Goal: Book appointment/travel/reservation

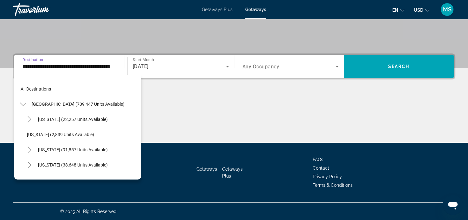
scroll to position [99, 0]
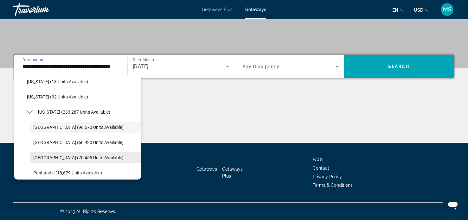
click at [48, 157] on span "[GEOGRAPHIC_DATA] (70,455 units available)" at bounding box center [78, 157] width 90 height 5
type input "**********"
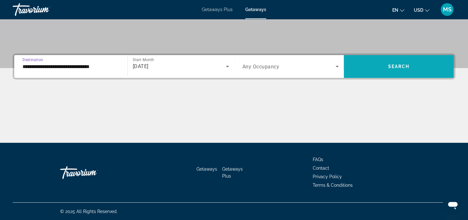
click at [412, 70] on span "Search widget" at bounding box center [399, 66] width 110 height 15
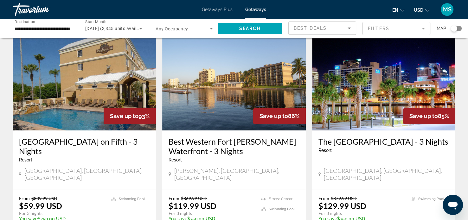
scroll to position [274, 0]
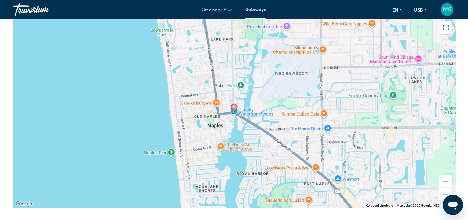
scroll to position [715, 0]
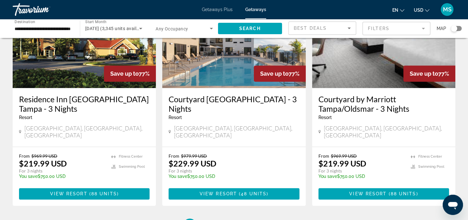
scroll to position [842, 0]
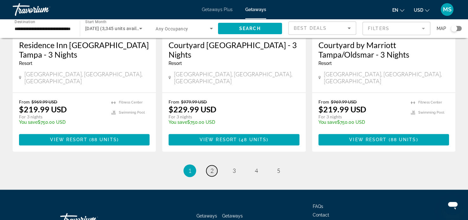
click at [212, 167] on span "2" at bounding box center [211, 170] width 3 height 7
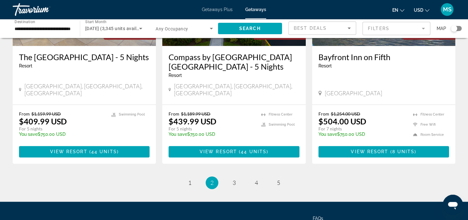
scroll to position [831, 0]
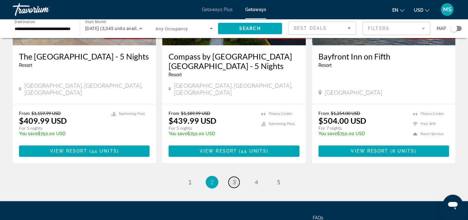
click at [229, 177] on link "page 3" at bounding box center [233, 182] width 11 height 11
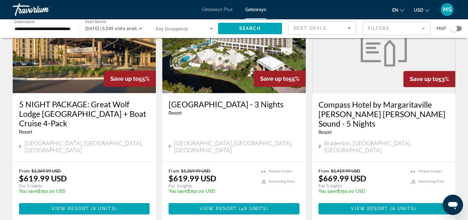
scroll to position [766, 0]
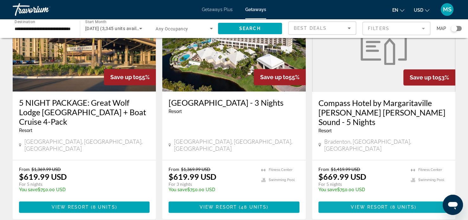
click at [379, 205] on span "View Resort" at bounding box center [369, 207] width 37 height 5
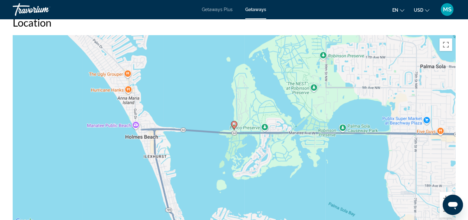
scroll to position [697, 0]
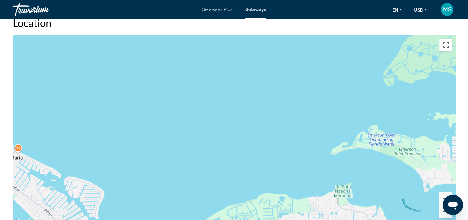
click at [288, 178] on div "Main content" at bounding box center [234, 130] width 443 height 190
click at [158, 118] on div "Main content" at bounding box center [234, 130] width 443 height 190
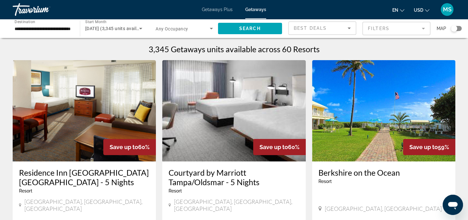
click at [222, 116] on img "Main content" at bounding box center [233, 110] width 143 height 101
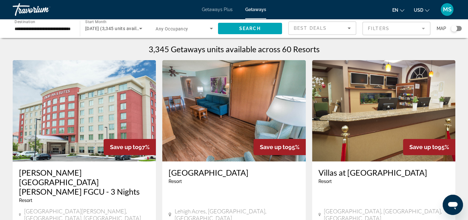
click at [23, 29] on input "**********" at bounding box center [43, 29] width 57 height 8
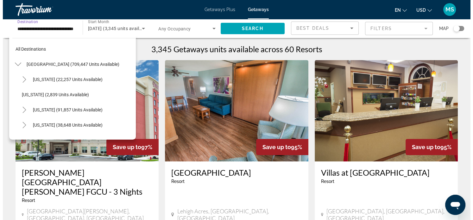
scroll to position [129, 0]
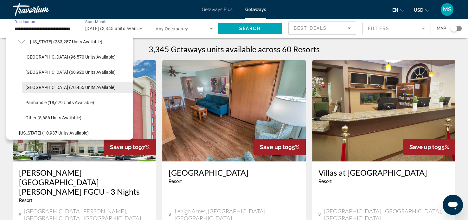
click at [33, 88] on span "[GEOGRAPHIC_DATA] (70,455 units available)" at bounding box center [70, 87] width 90 height 5
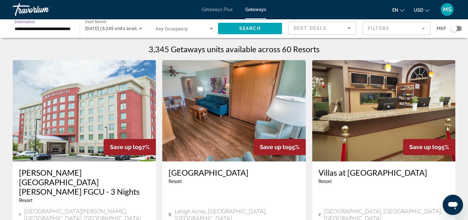
click at [421, 29] on mat-form-field "Filters" at bounding box center [396, 28] width 68 height 13
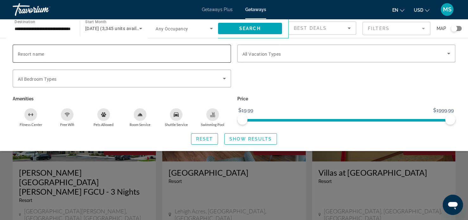
click at [62, 52] on input "Resort name" at bounding box center [122, 54] width 208 height 8
click at [38, 56] on input "**********" at bounding box center [122, 54] width 208 height 8
click at [98, 57] on input "**********" at bounding box center [122, 54] width 208 height 8
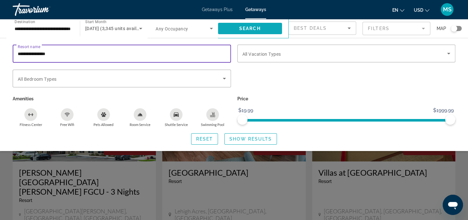
type input "**********"
click at [266, 29] on span "Search widget" at bounding box center [250, 28] width 64 height 15
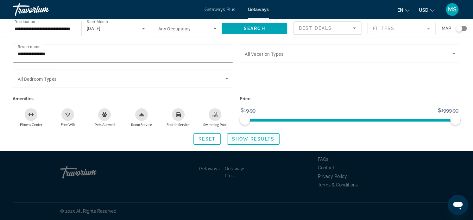
click at [257, 139] on span "Show Results" at bounding box center [253, 139] width 42 height 5
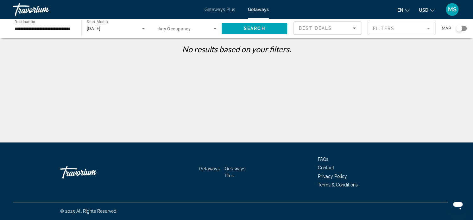
click at [64, 28] on input "**********" at bounding box center [44, 29] width 59 height 8
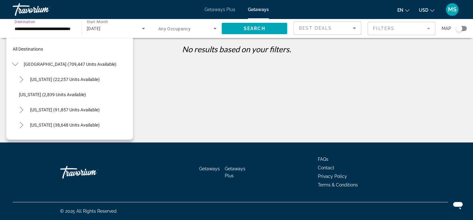
scroll to position [129, 0]
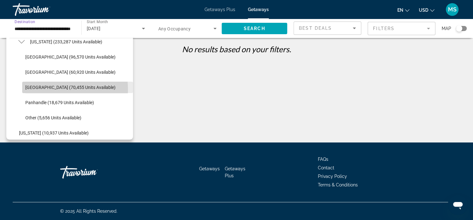
click at [36, 89] on span "[GEOGRAPHIC_DATA] (70,455 units available)" at bounding box center [70, 87] width 90 height 5
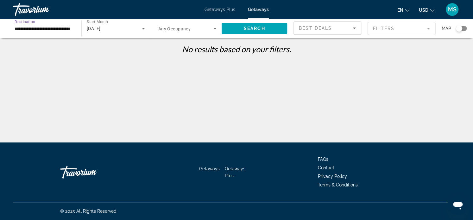
click at [67, 30] on input "**********" at bounding box center [44, 29] width 59 height 8
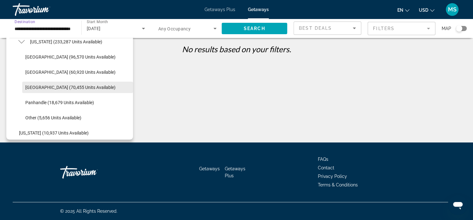
click at [58, 92] on span "Search widget" at bounding box center [77, 87] width 111 height 15
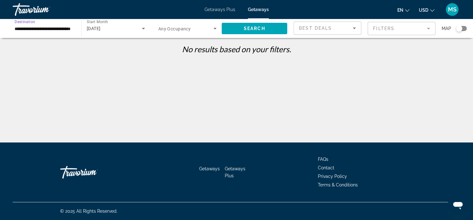
click at [386, 29] on mat-form-field "Filters" at bounding box center [402, 28] width 68 height 13
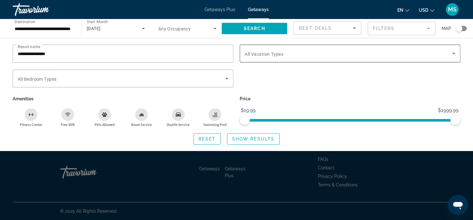
click at [297, 56] on span "Search widget" at bounding box center [349, 54] width 208 height 8
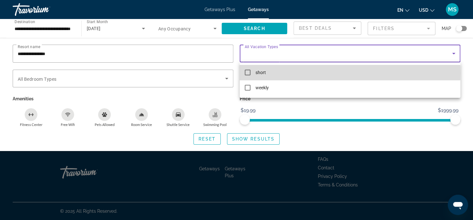
click at [249, 73] on mat-pseudo-checkbox at bounding box center [248, 73] width 6 height 6
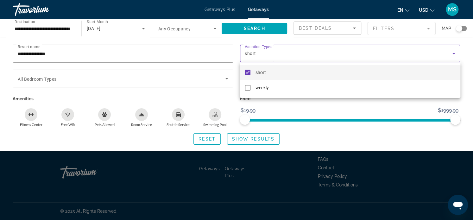
click at [257, 141] on div at bounding box center [236, 110] width 473 height 220
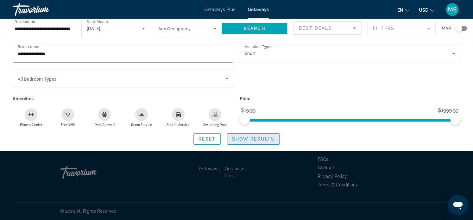
click at [257, 141] on span "Show Results" at bounding box center [253, 139] width 42 height 5
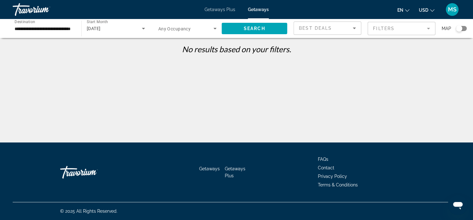
click at [208, 170] on span "Getaways" at bounding box center [209, 168] width 21 height 5
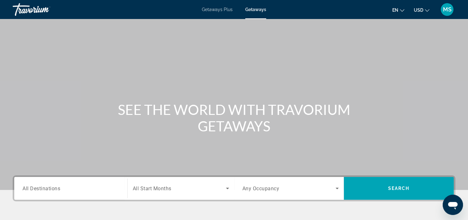
click at [60, 189] on span "All Destinations" at bounding box center [41, 188] width 38 height 6
click at [60, 189] on input "Destination All Destinations" at bounding box center [70, 189] width 97 height 8
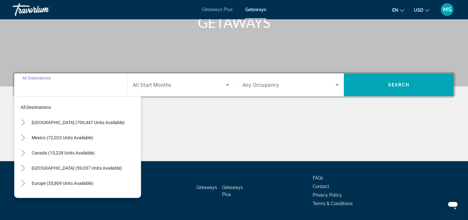
scroll to position [122, 0]
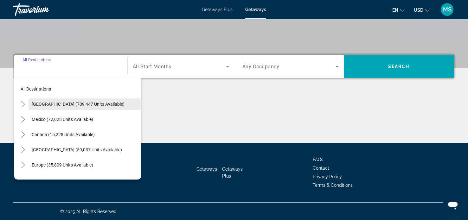
click at [48, 100] on span "Search widget" at bounding box center [85, 104] width 112 height 15
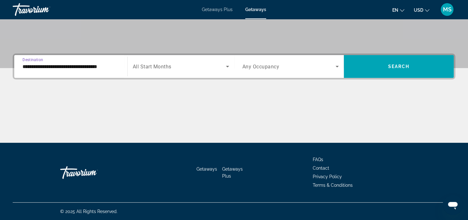
click at [43, 67] on input "**********" at bounding box center [70, 67] width 97 height 8
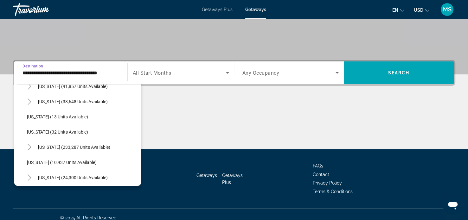
scroll to position [70, 0]
click at [48, 147] on span "[US_STATE] (233,287 units available)" at bounding box center [74, 147] width 72 height 5
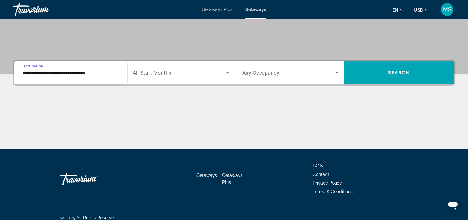
scroll to position [122, 0]
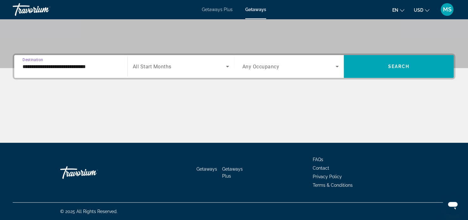
click at [61, 68] on input "**********" at bounding box center [70, 67] width 97 height 8
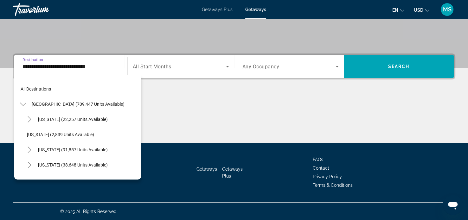
scroll to position [83, 0]
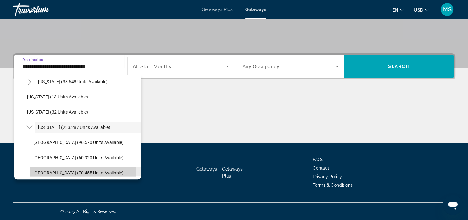
click at [48, 172] on span "[GEOGRAPHIC_DATA] (70,455 units available)" at bounding box center [78, 172] width 90 height 5
type input "**********"
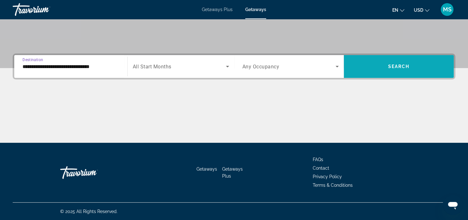
click at [400, 71] on span "Search widget" at bounding box center [399, 66] width 110 height 15
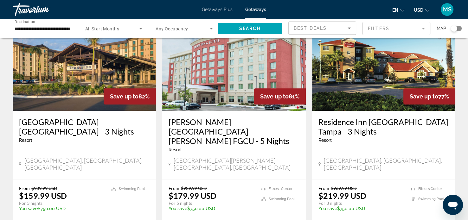
scroll to position [842, 0]
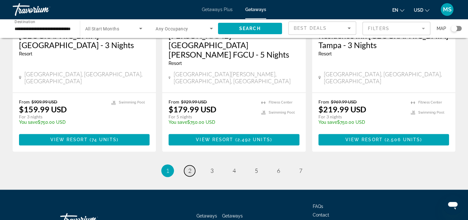
click at [189, 167] on span "2" at bounding box center [189, 170] width 3 height 7
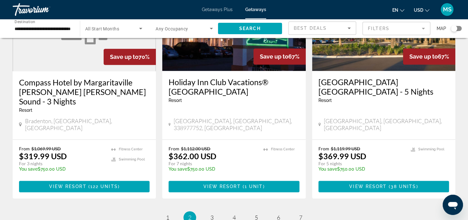
scroll to position [788, 0]
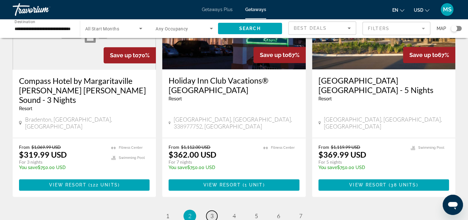
click at [212, 213] on span "3" at bounding box center [211, 216] width 3 height 7
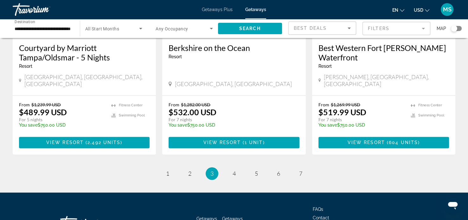
scroll to position [842, 0]
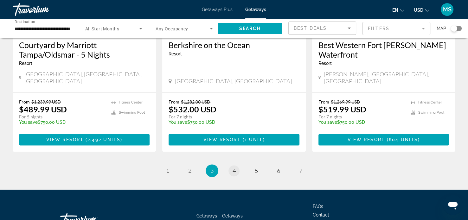
click at [232, 165] on link "page 4" at bounding box center [233, 170] width 11 height 11
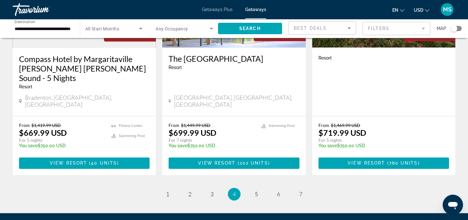
scroll to position [843, 0]
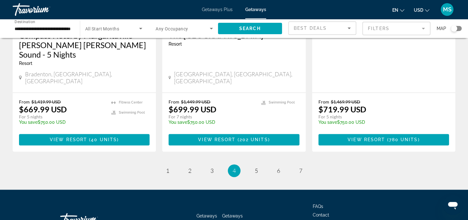
click at [255, 167] on span "5" at bounding box center [256, 170] width 3 height 7
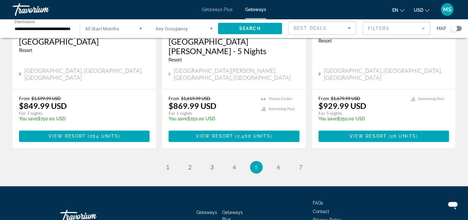
scroll to position [843, 0]
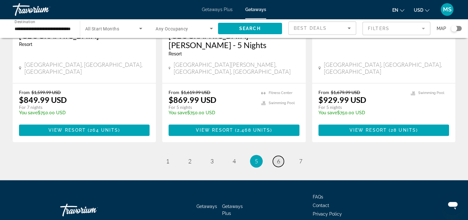
click at [278, 158] on span "6" at bounding box center [278, 161] width 3 height 7
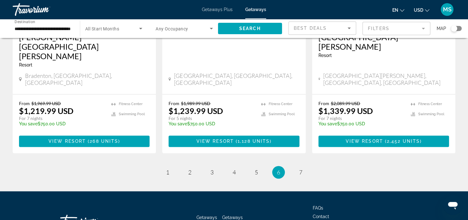
scroll to position [822, 0]
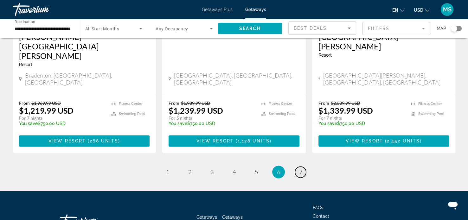
click at [301, 169] on span "7" at bounding box center [300, 172] width 3 height 7
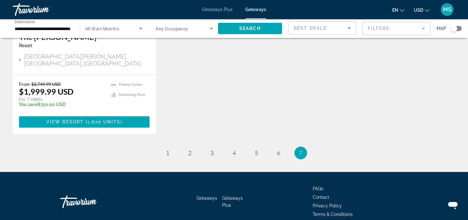
scroll to position [383, 0]
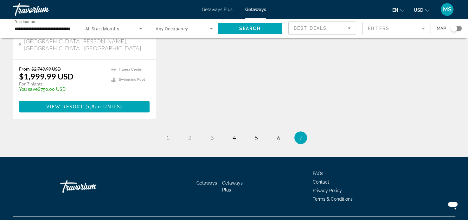
click at [166, 134] on span "1" at bounding box center [167, 137] width 3 height 7
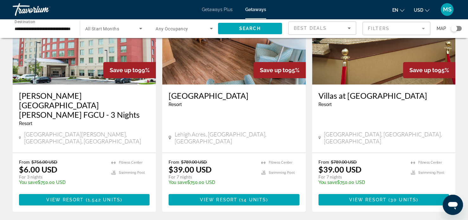
scroll to position [77, 0]
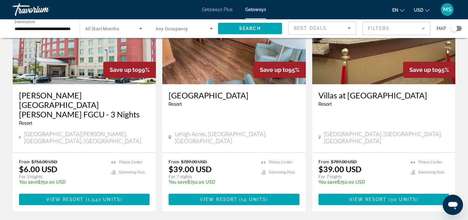
click at [256, 130] on div "[GEOGRAPHIC_DATA] - This is an adults only resort [GEOGRAPHIC_DATA], [GEOGRAPHI…" at bounding box center [233, 118] width 143 height 68
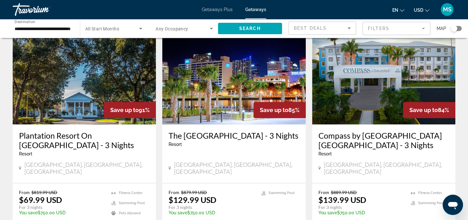
scroll to position [509, 0]
